Goal: Task Accomplishment & Management: Use online tool/utility

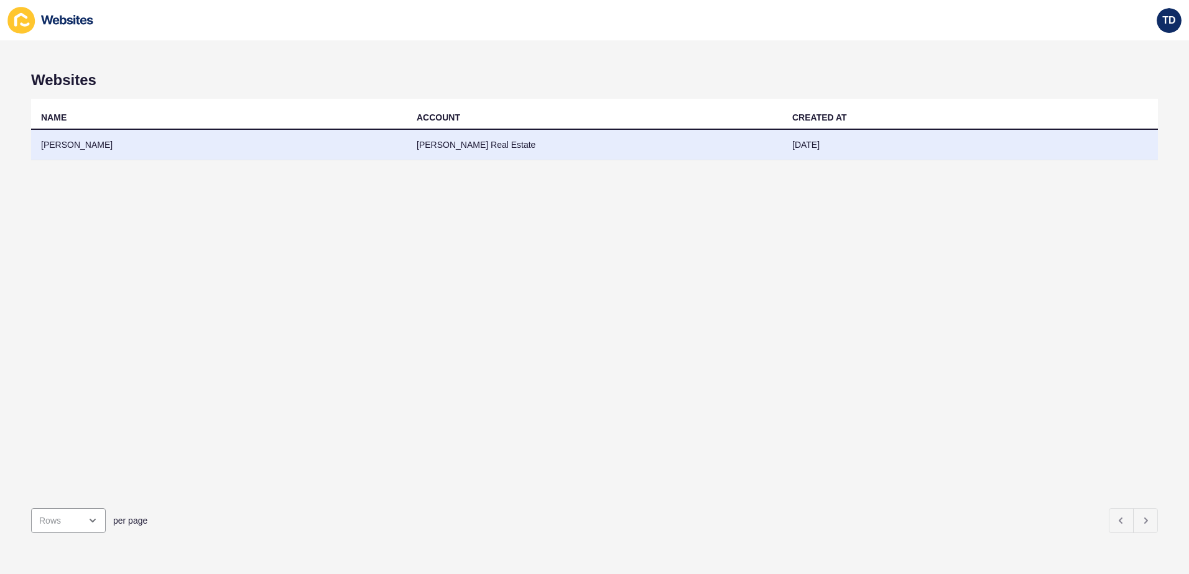
click at [153, 141] on td "[PERSON_NAME]" at bounding box center [218, 145] width 375 height 30
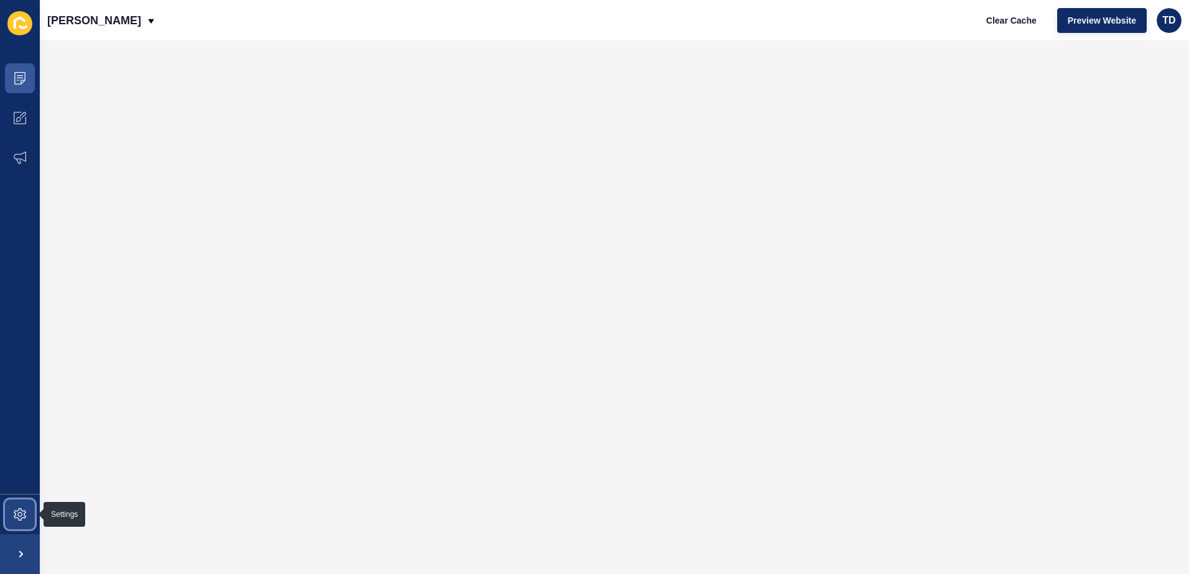
click at [22, 514] on icon at bounding box center [20, 514] width 12 height 12
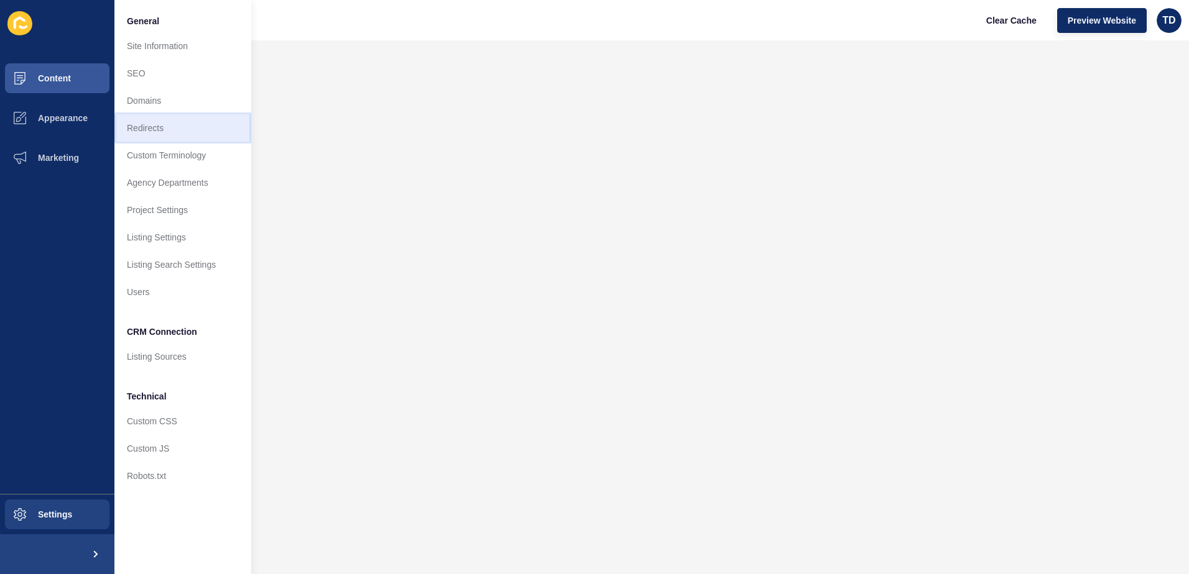
click at [145, 132] on link "Redirects" at bounding box center [182, 127] width 137 height 27
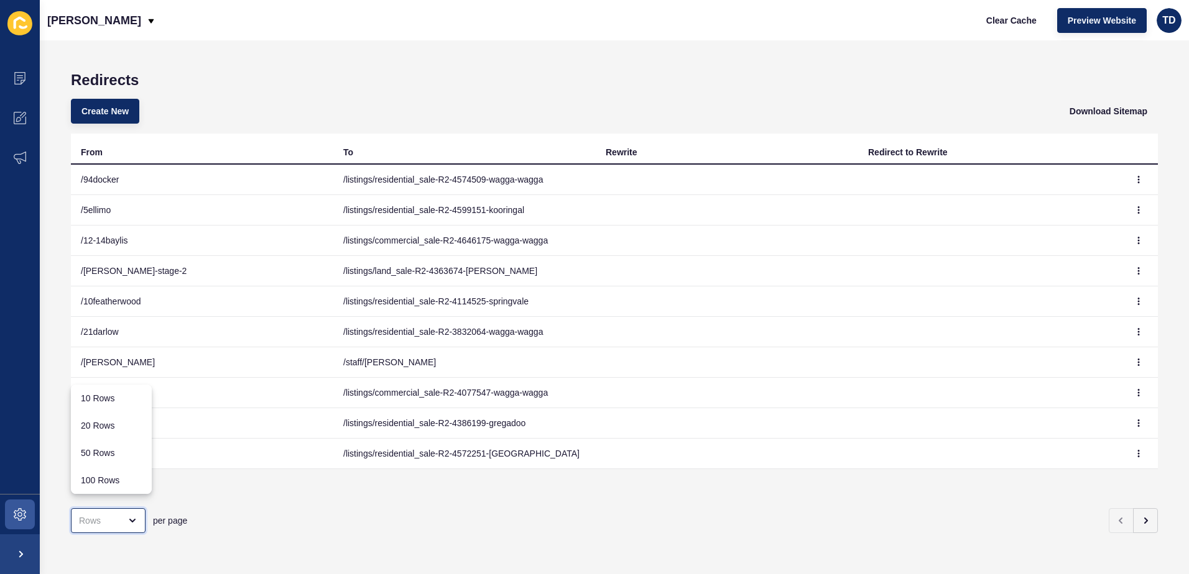
click at [113, 515] on div "close menu" at bounding box center [99, 521] width 41 height 12
click at [132, 473] on div "100 Rows" at bounding box center [111, 480] width 81 height 27
type input "100 Rows"
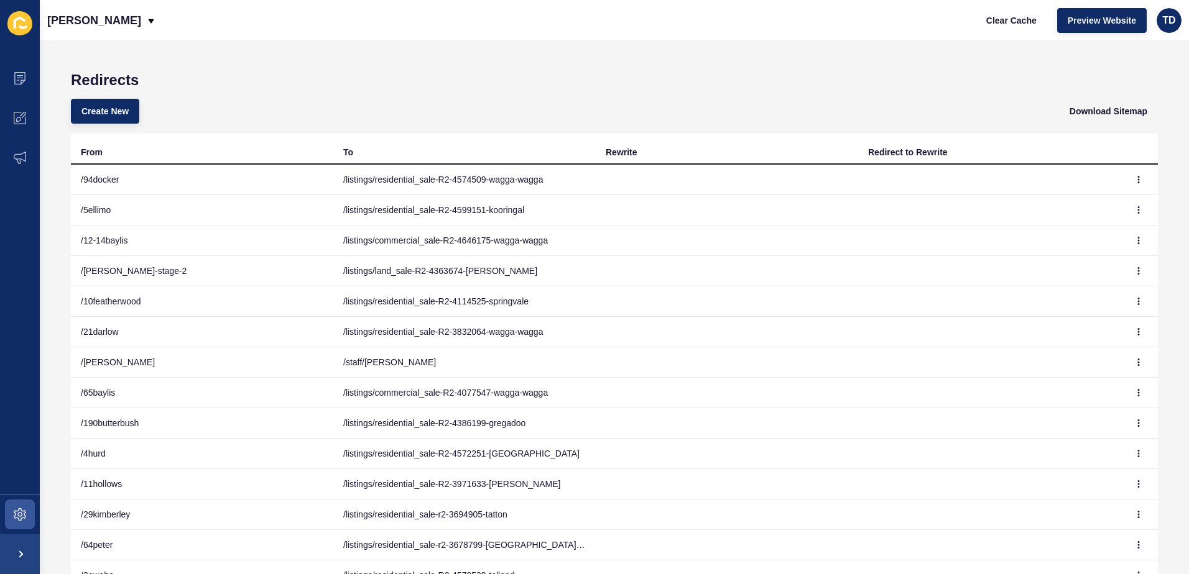
click at [566, 86] on h1 "Redirects" at bounding box center [614, 79] width 1087 height 17
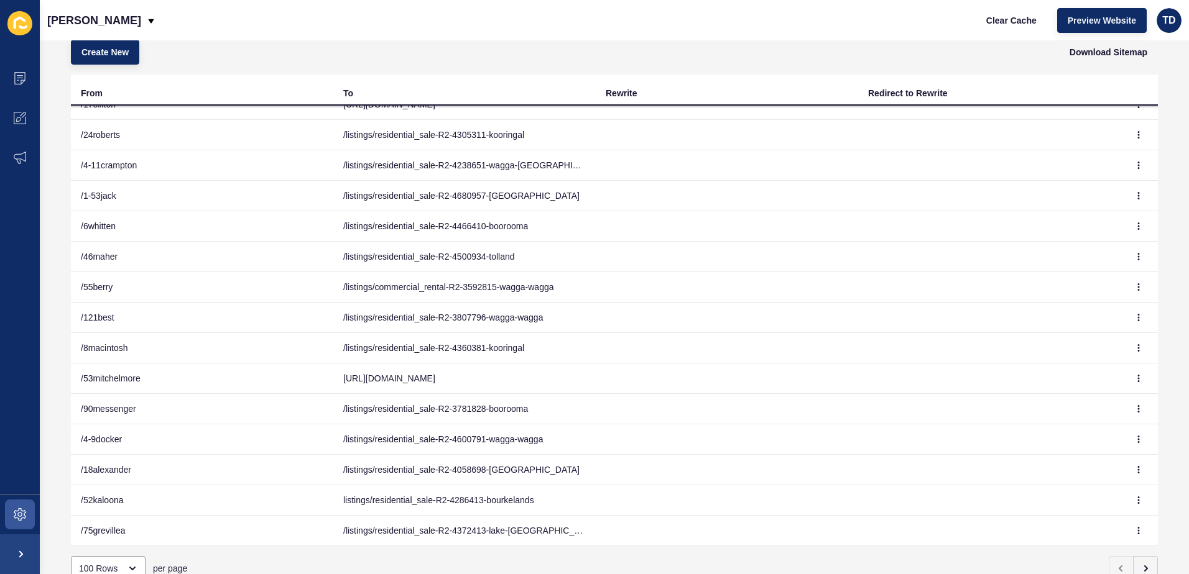
scroll to position [107, 0]
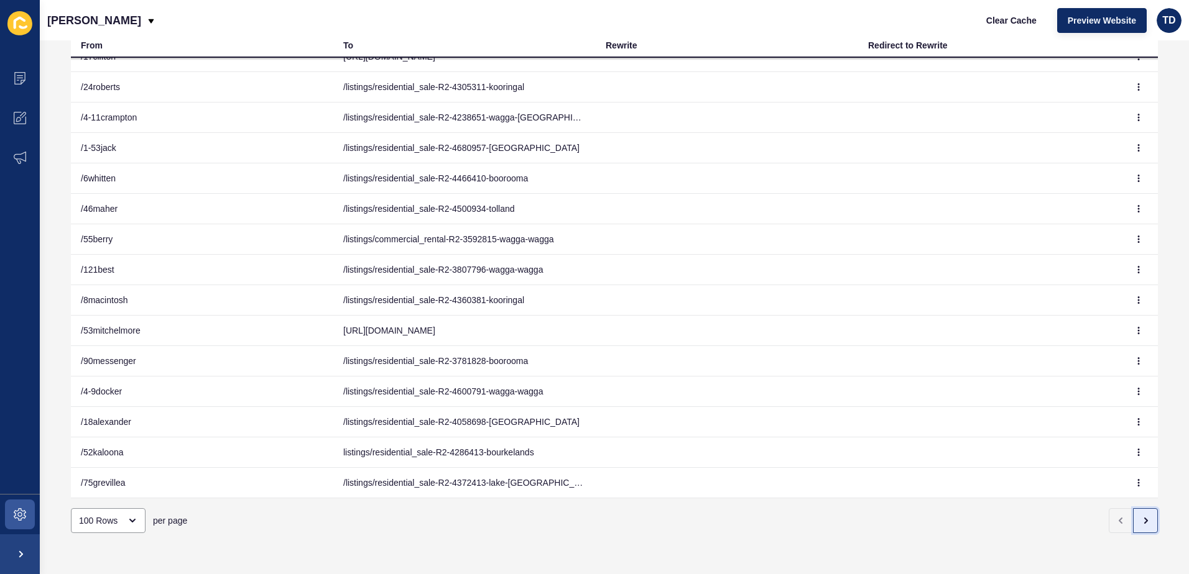
click at [1140, 516] on icon "button" at bounding box center [1145, 521] width 10 height 10
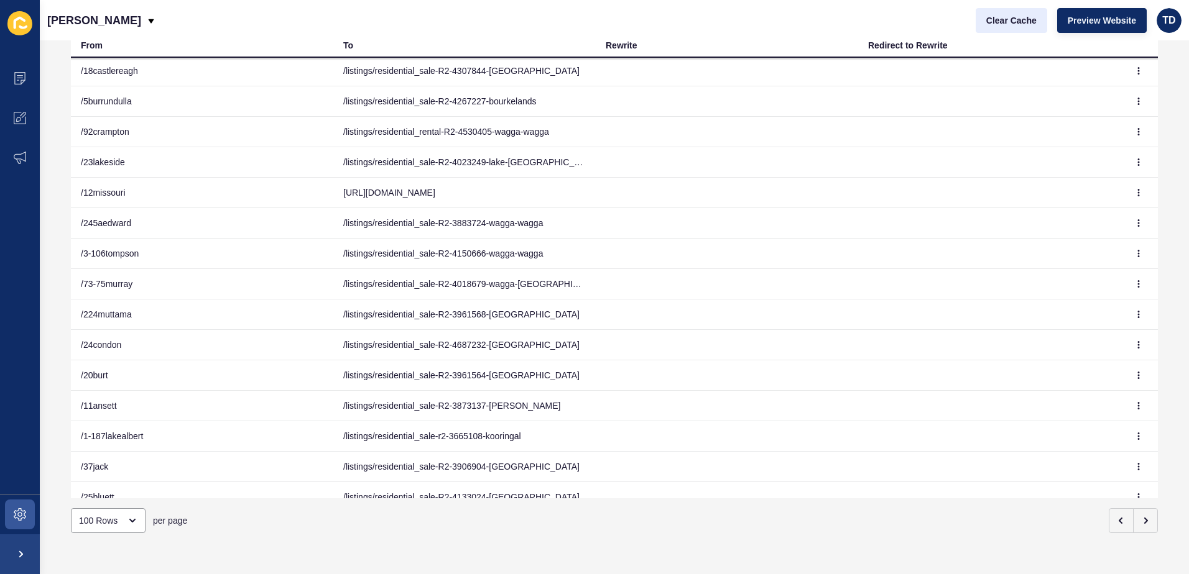
scroll to position [2624, 0]
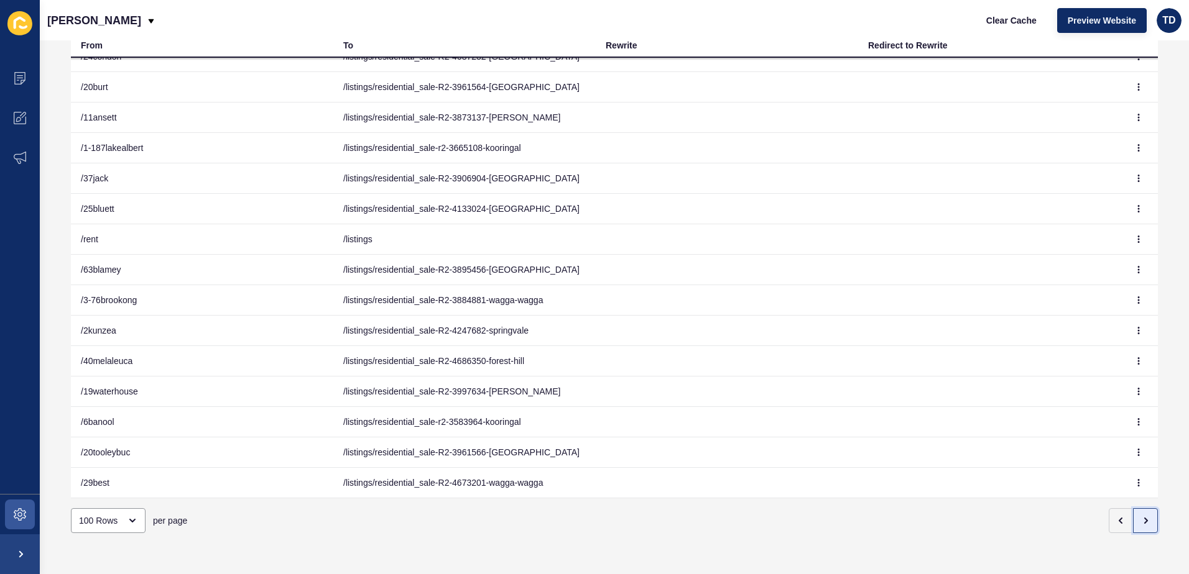
click at [1133, 517] on button "button" at bounding box center [1145, 520] width 25 height 25
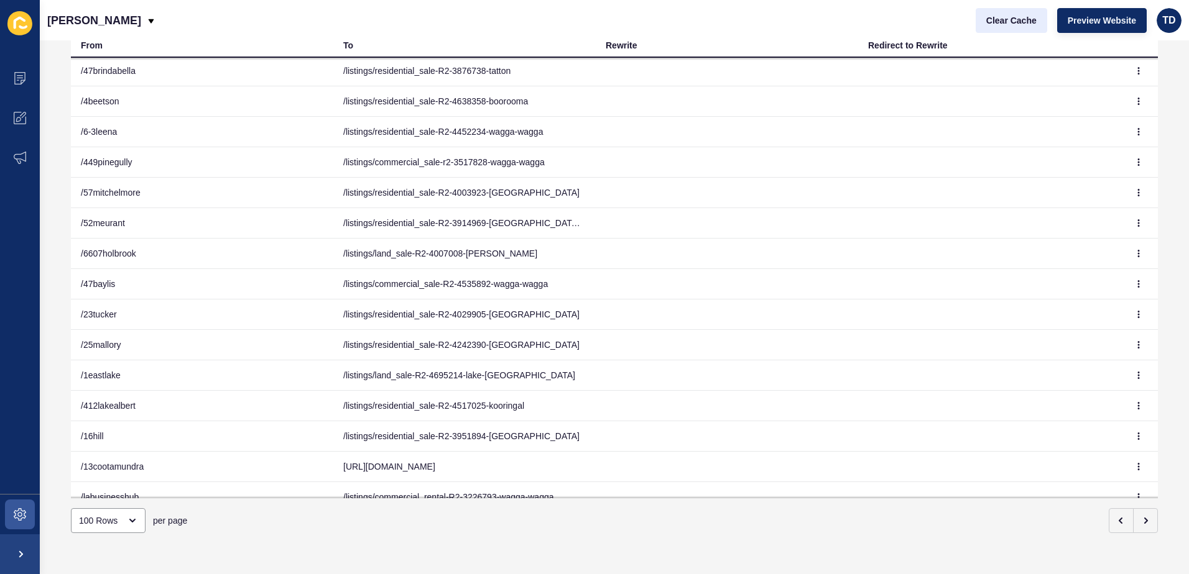
scroll to position [2591, 0]
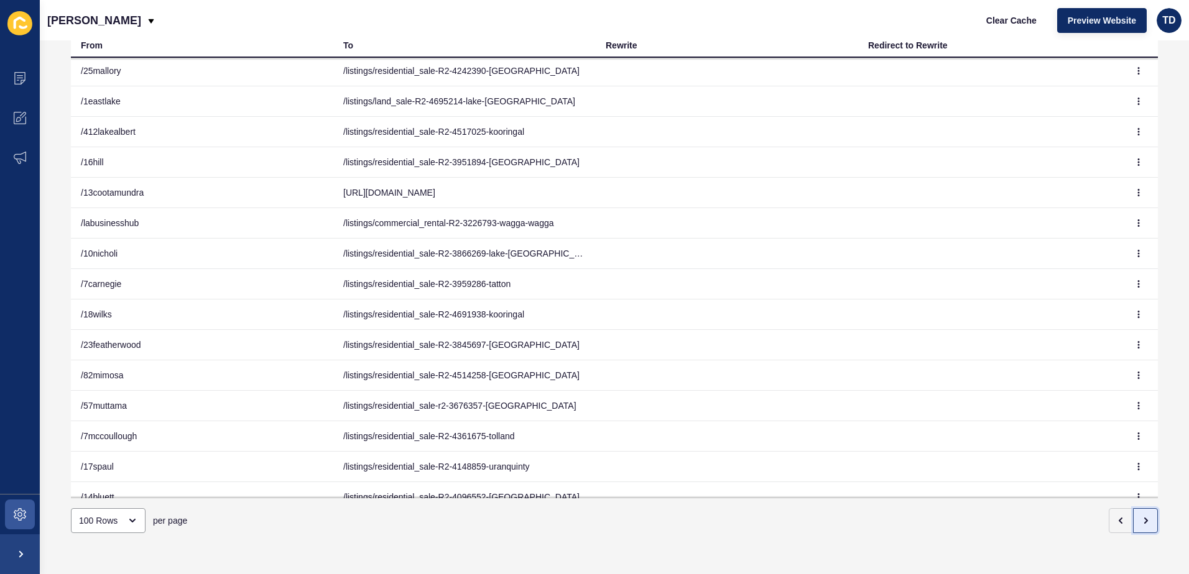
click at [1142, 518] on button "button" at bounding box center [1145, 520] width 25 height 25
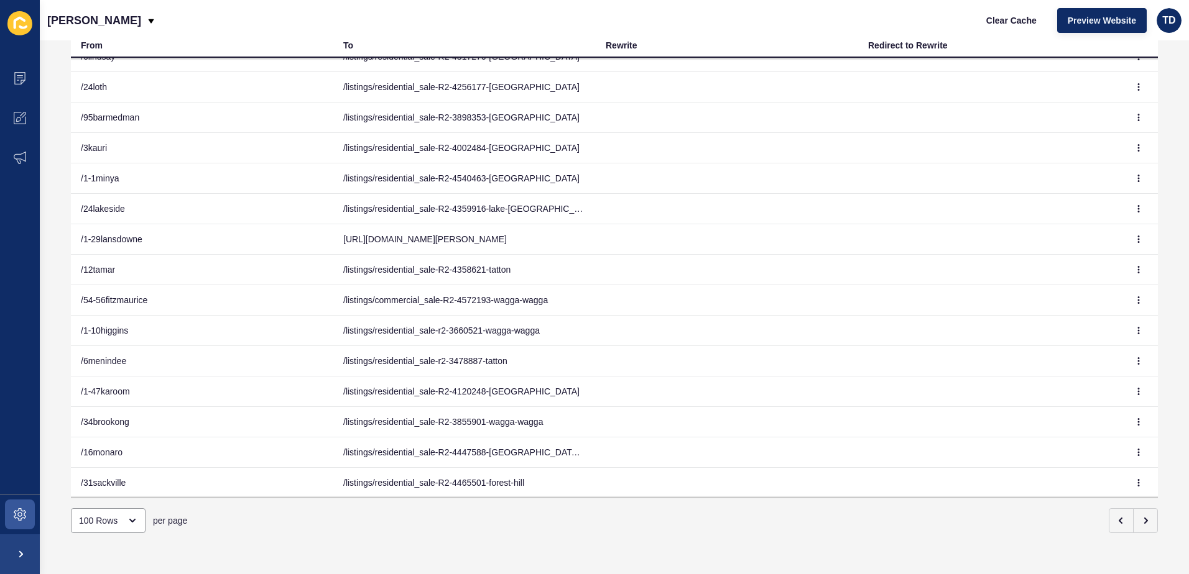
scroll to position [1312, 0]
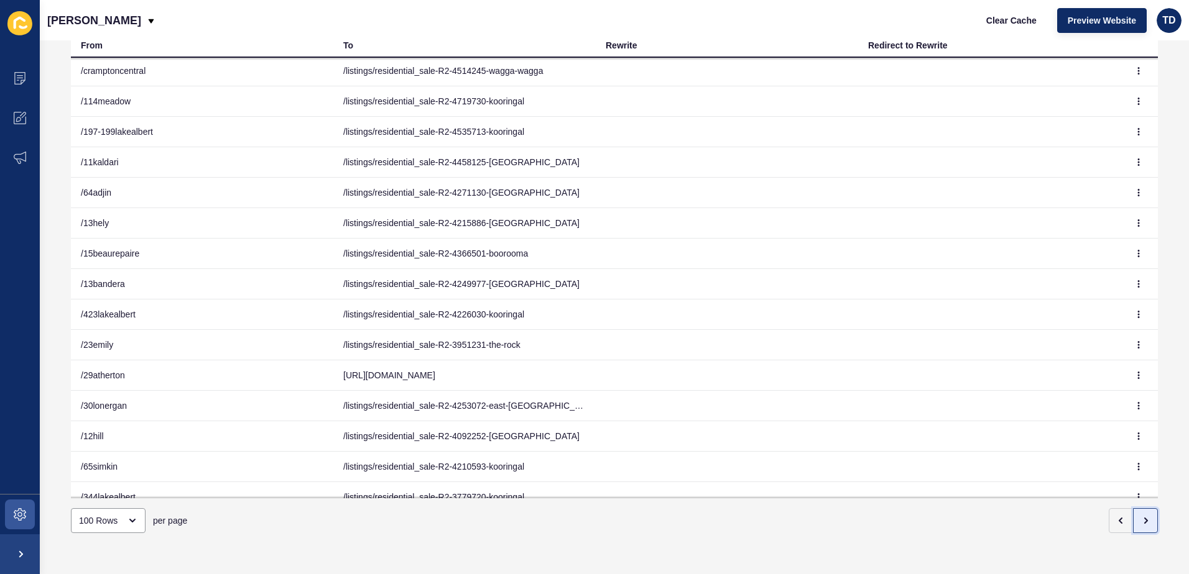
click at [1143, 517] on button "button" at bounding box center [1145, 520] width 25 height 25
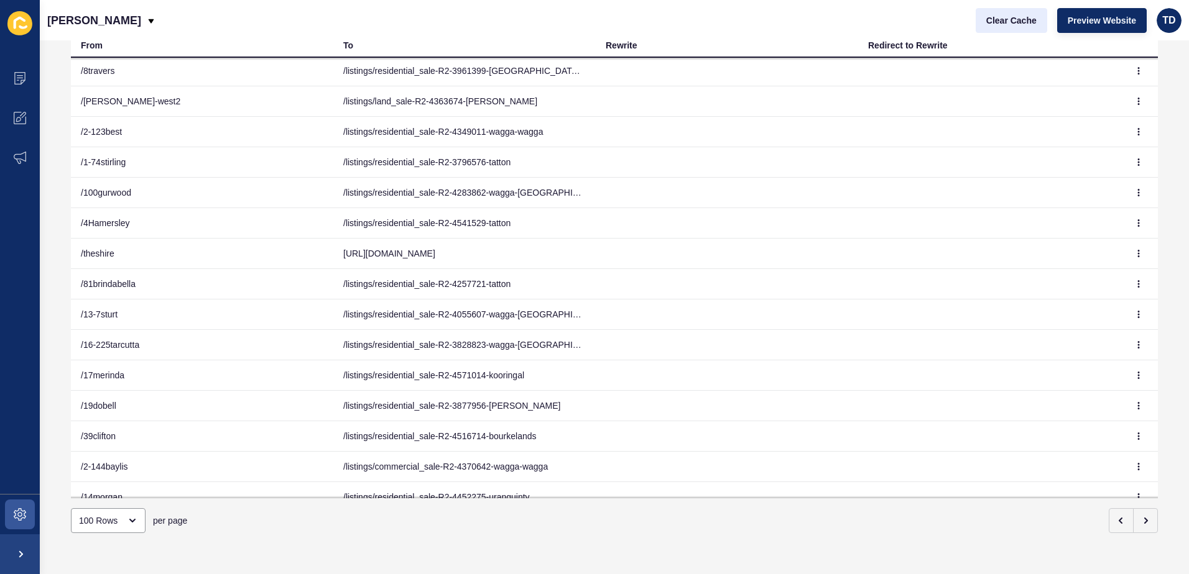
scroll to position [2073, 0]
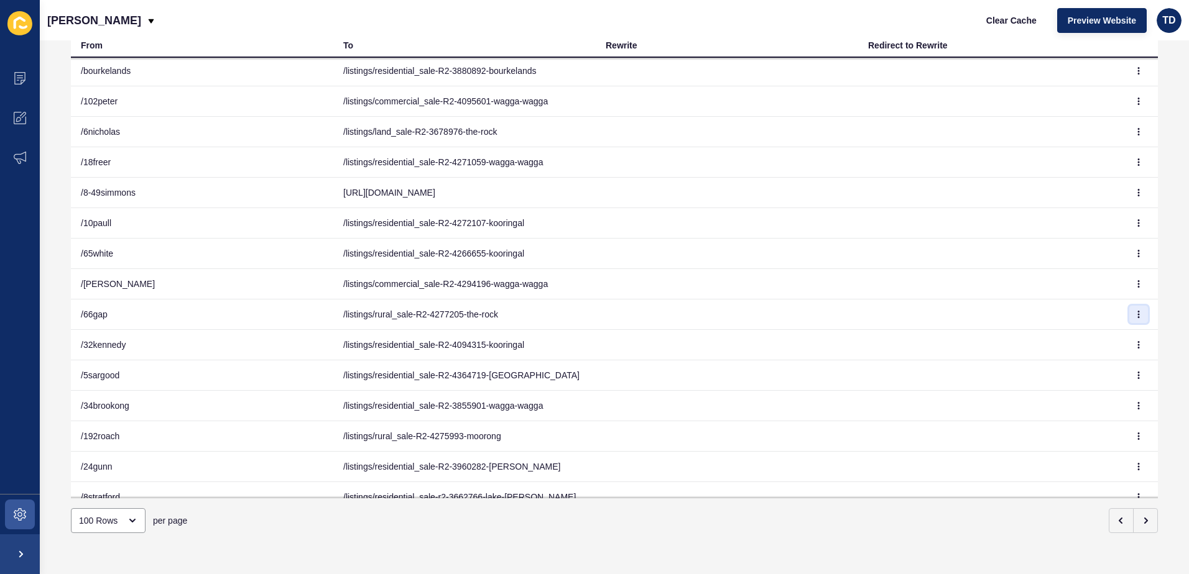
click at [1134, 311] on icon "button" at bounding box center [1137, 314] width 7 height 7
click at [1072, 359] on link "Delete" at bounding box center [1085, 366] width 87 height 27
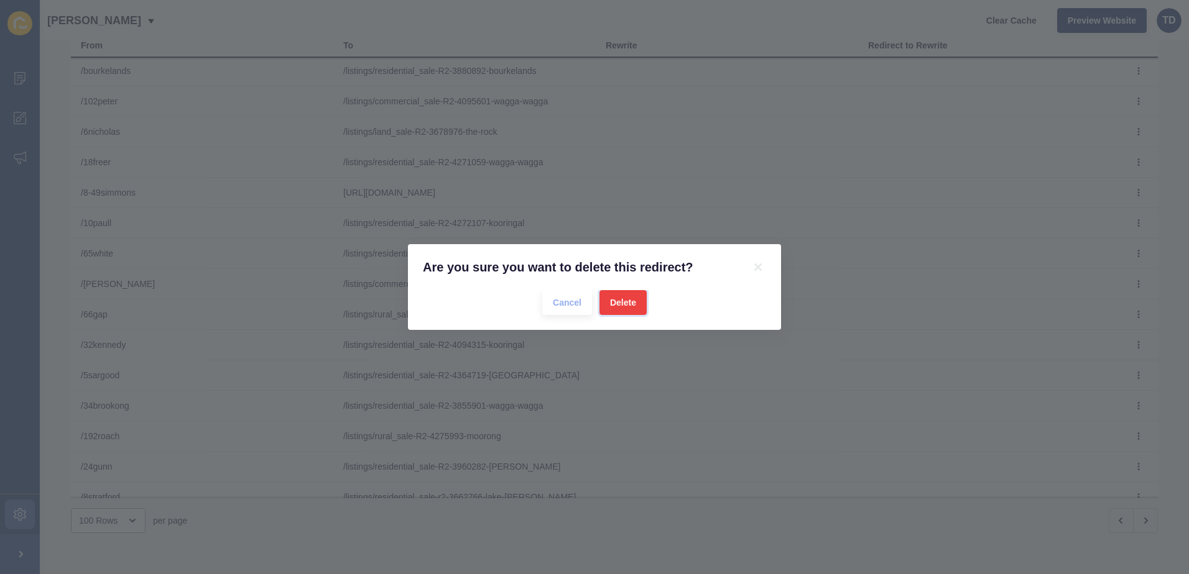
click at [642, 303] on button "Delete" at bounding box center [622, 302] width 47 height 25
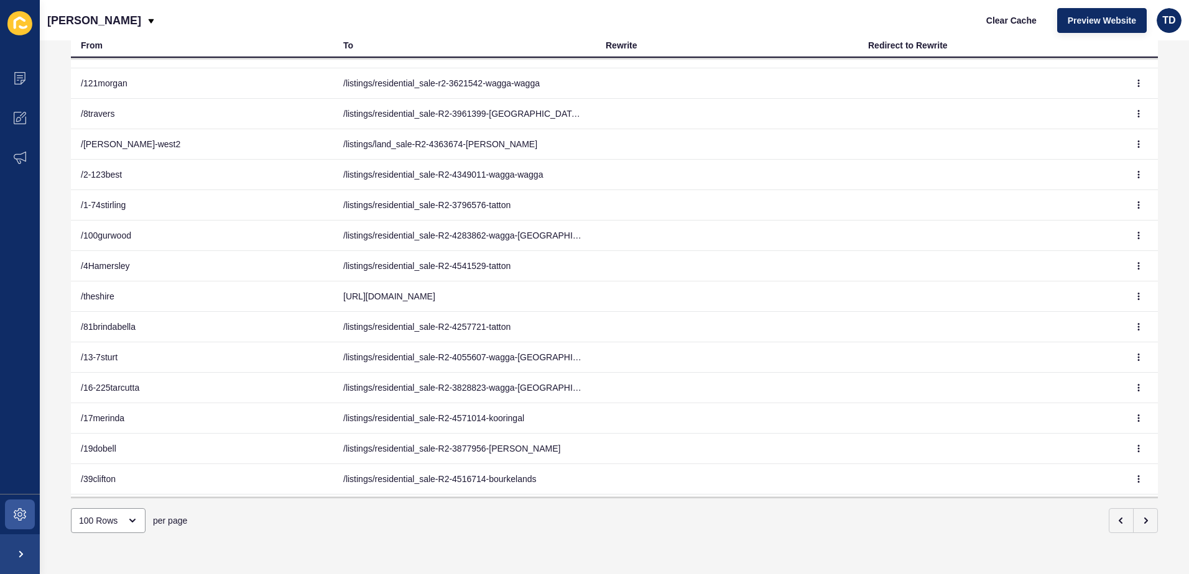
scroll to position [0, 0]
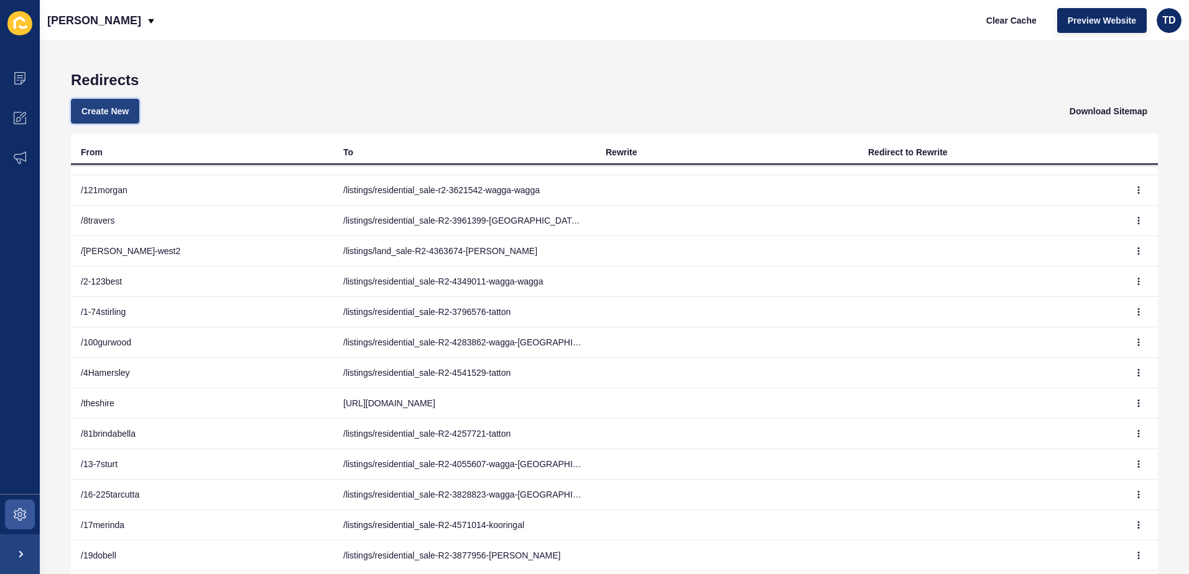
click at [109, 111] on span "Create New" at bounding box center [104, 111] width 47 height 12
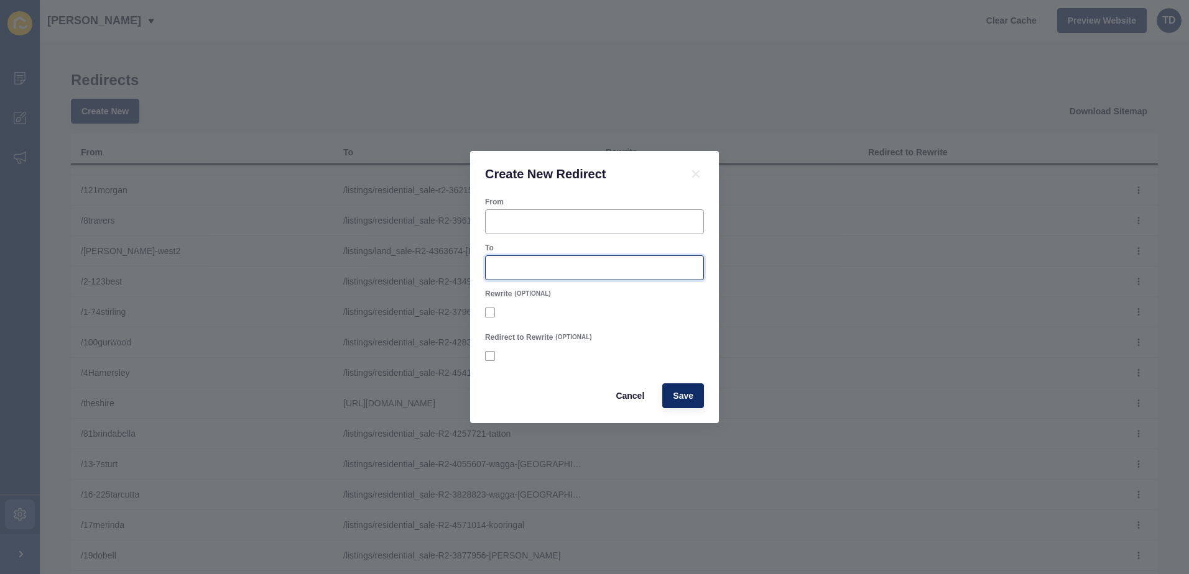
click at [533, 272] on input "To" at bounding box center [594, 268] width 203 height 12
paste input "/listings/residential_sale-R2-4727601-the-rock"
type input "/listings/residential_sale-R2-4727601-the-rock"
click at [517, 224] on input "From" at bounding box center [594, 222] width 203 height 12
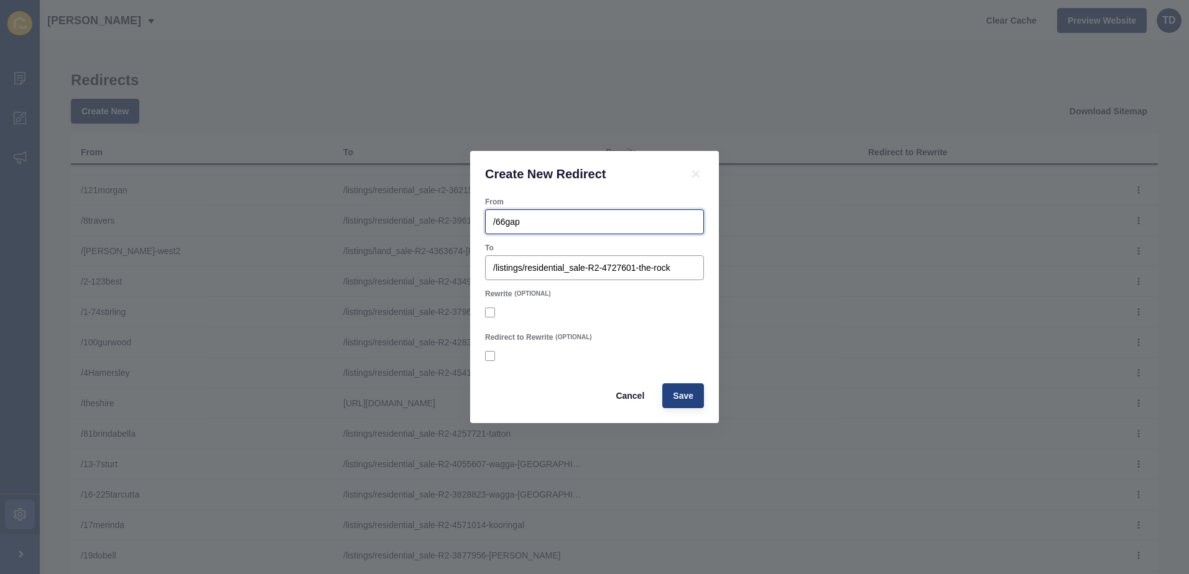
type input "/66gap"
click at [681, 399] on span "Save" at bounding box center [683, 396] width 21 height 12
